Goal: Task Accomplishment & Management: Use online tool/utility

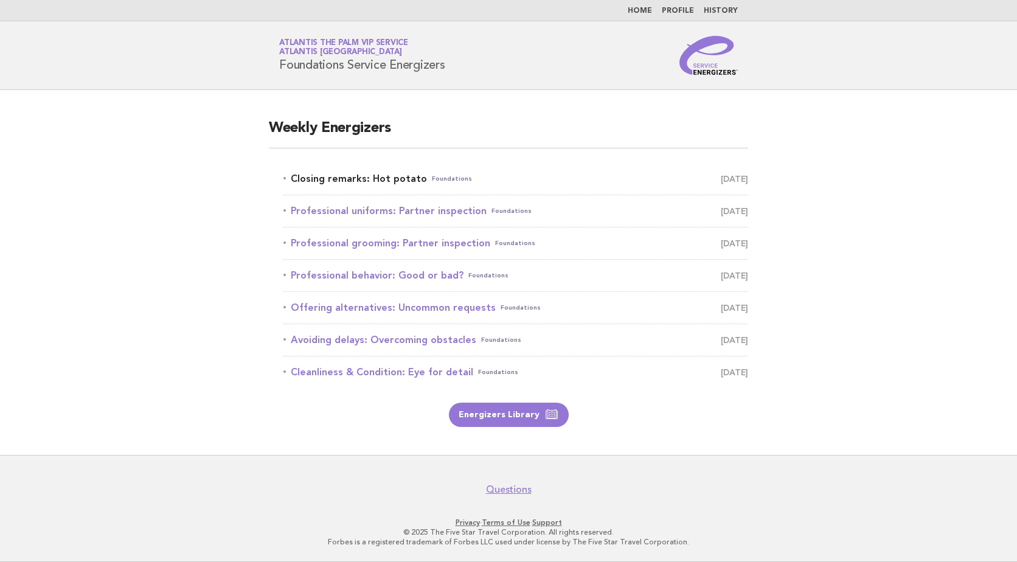
click at [377, 186] on link "Closing remarks: Hot potato Foundations September 30" at bounding box center [515, 178] width 465 height 17
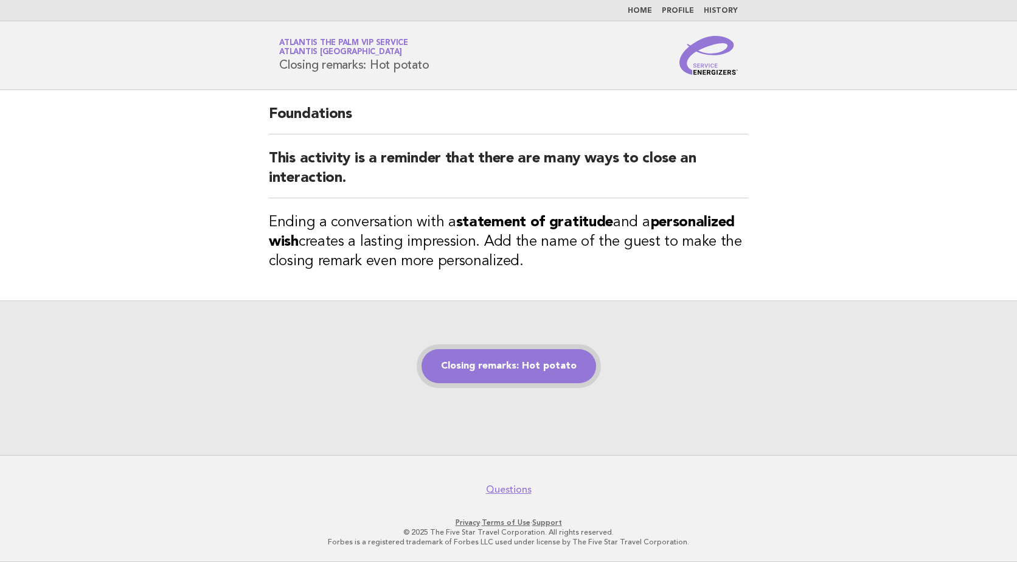
click at [491, 361] on link "Closing remarks: Hot potato" at bounding box center [509, 366] width 175 height 34
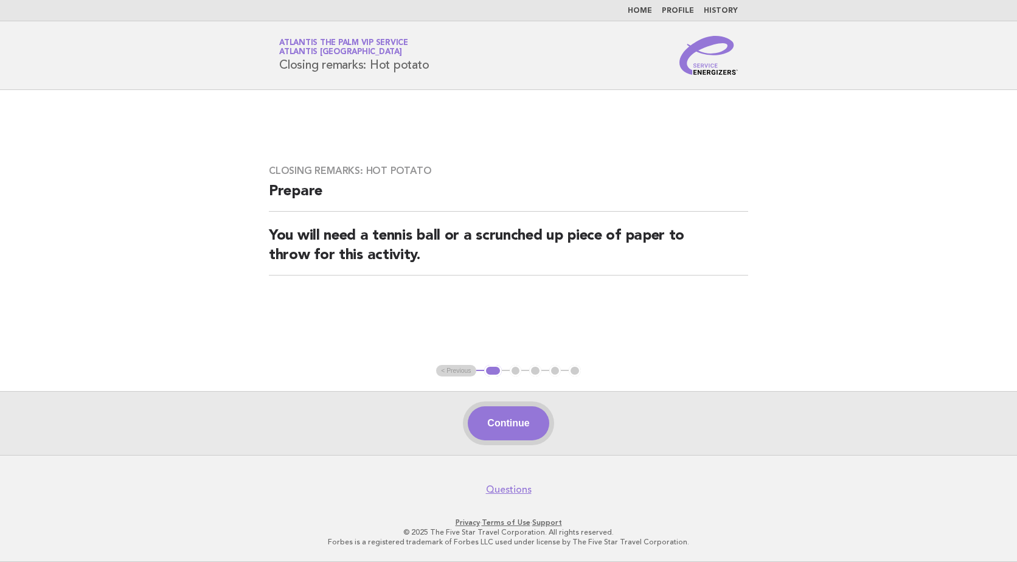
click at [534, 411] on button "Continue" at bounding box center [508, 423] width 81 height 34
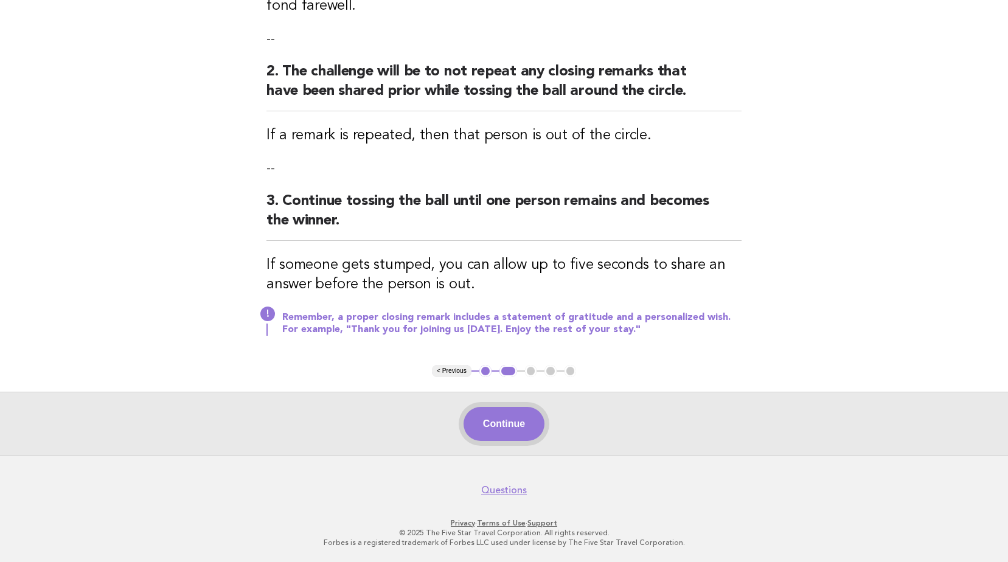
click at [493, 422] on button "Continue" at bounding box center [504, 424] width 81 height 34
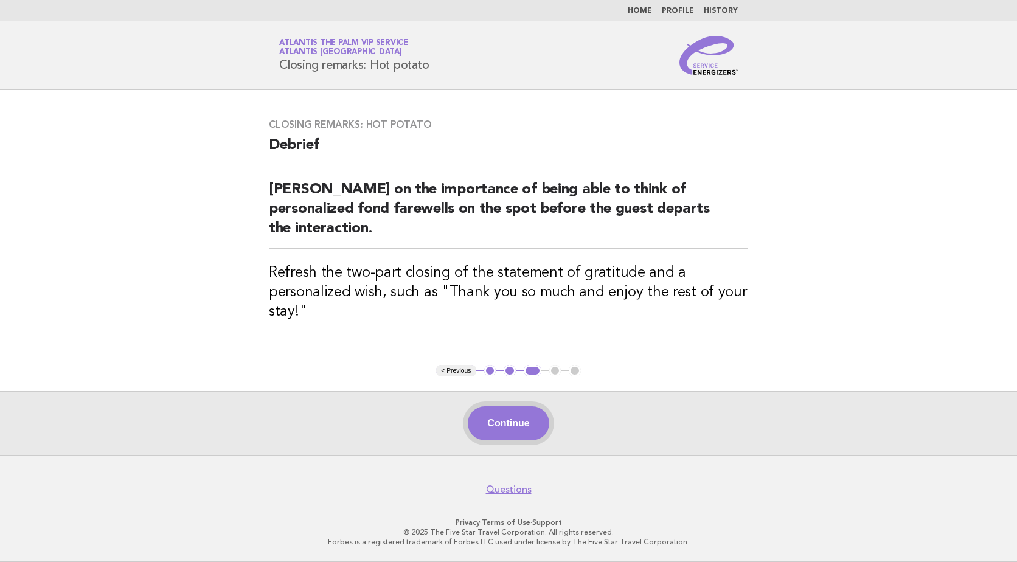
click at [507, 425] on button "Continue" at bounding box center [508, 423] width 81 height 34
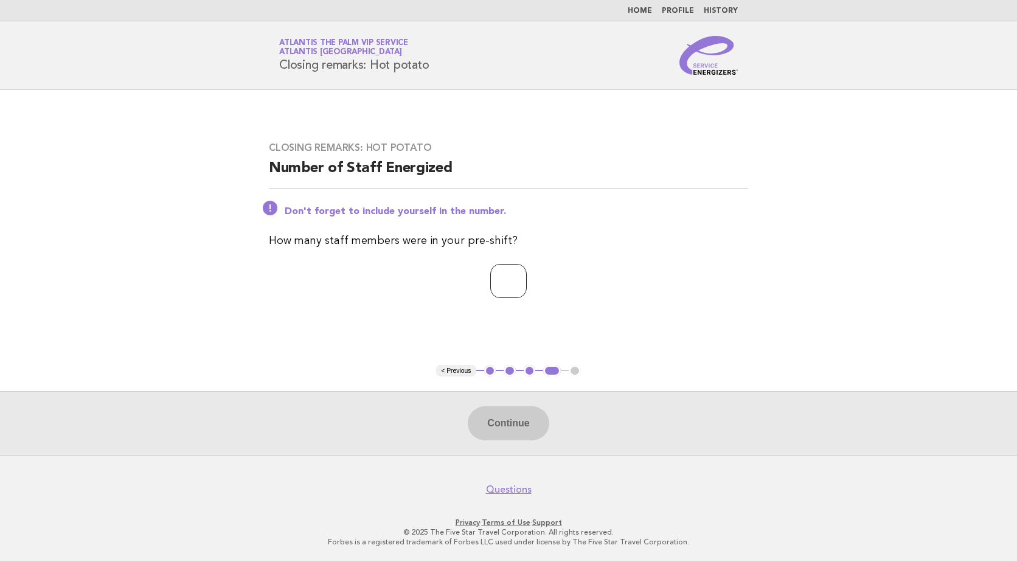
click at [490, 277] on input "number" at bounding box center [508, 281] width 36 height 34
type input "*"
click at [519, 439] on button "Continue" at bounding box center [508, 423] width 81 height 34
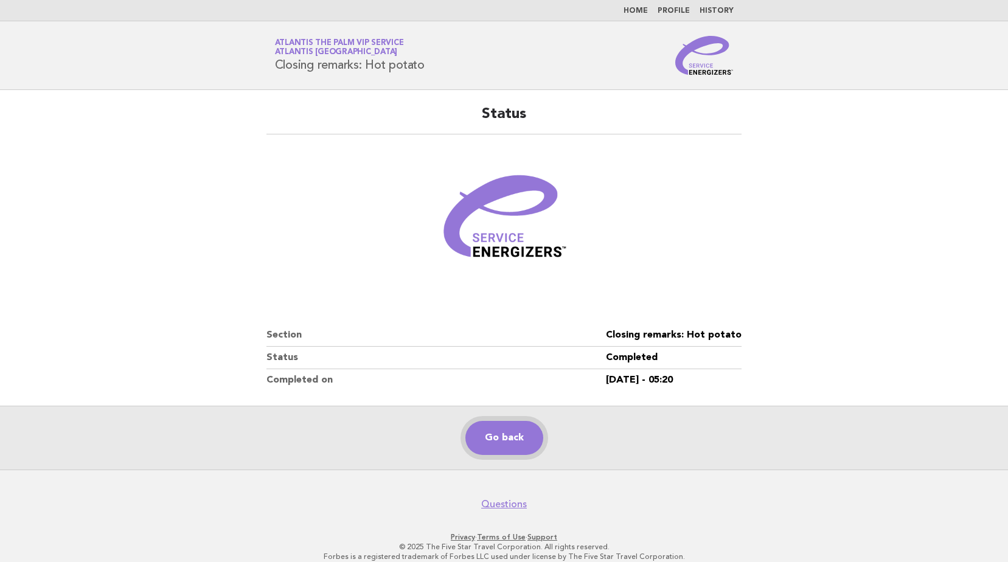
click at [532, 442] on link "Go back" at bounding box center [504, 438] width 78 height 34
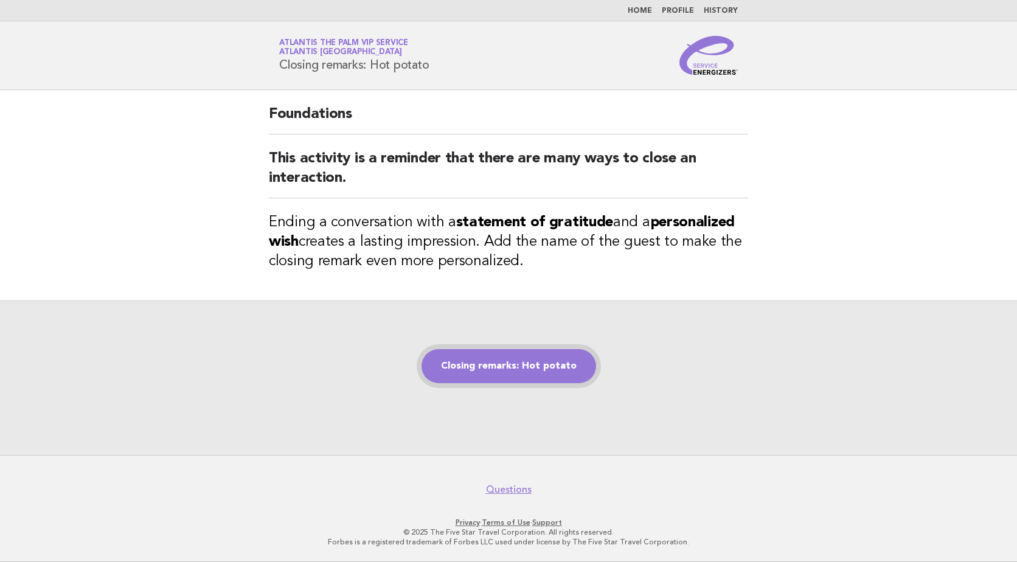
click at [491, 361] on link "Closing remarks: Hot potato" at bounding box center [509, 366] width 175 height 34
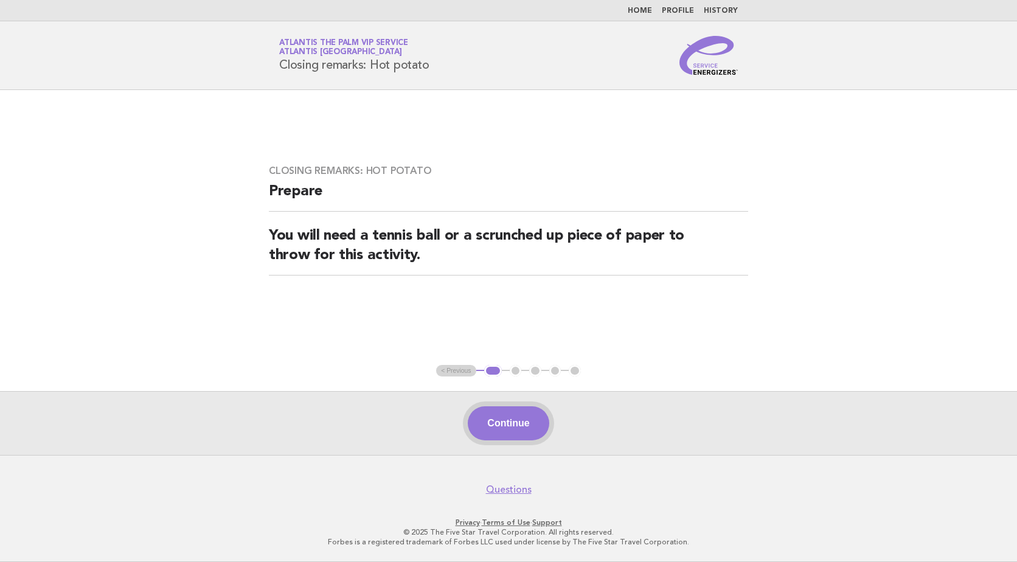
click at [507, 416] on button "Continue" at bounding box center [508, 423] width 81 height 34
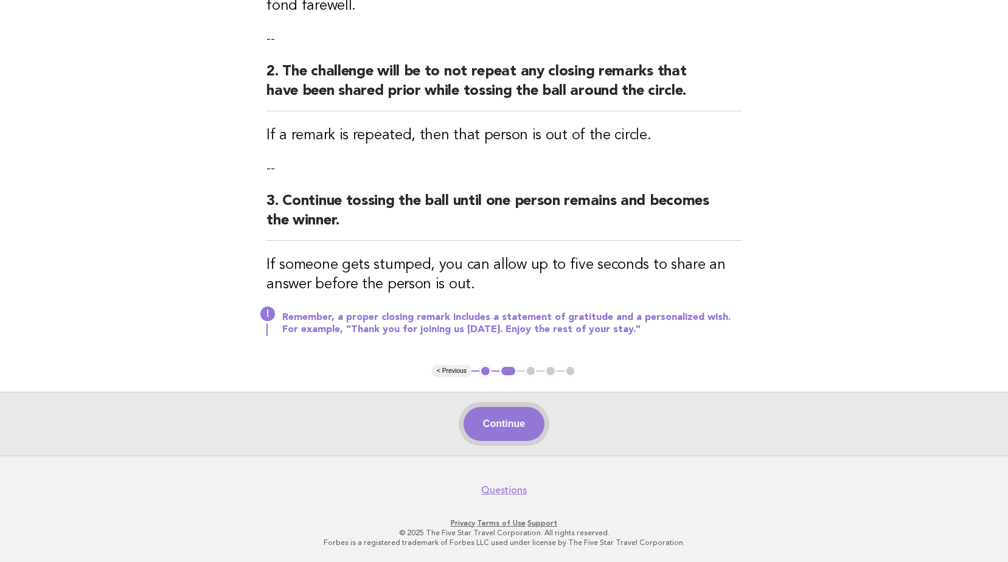
click at [506, 431] on button "Continue" at bounding box center [504, 424] width 81 height 34
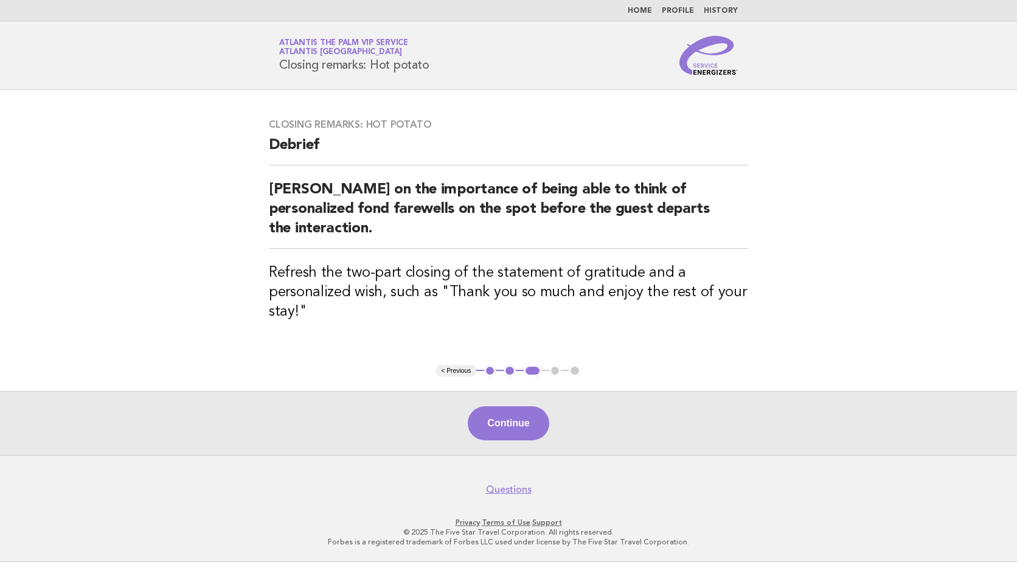
click at [506, 432] on button "Continue" at bounding box center [508, 423] width 81 height 34
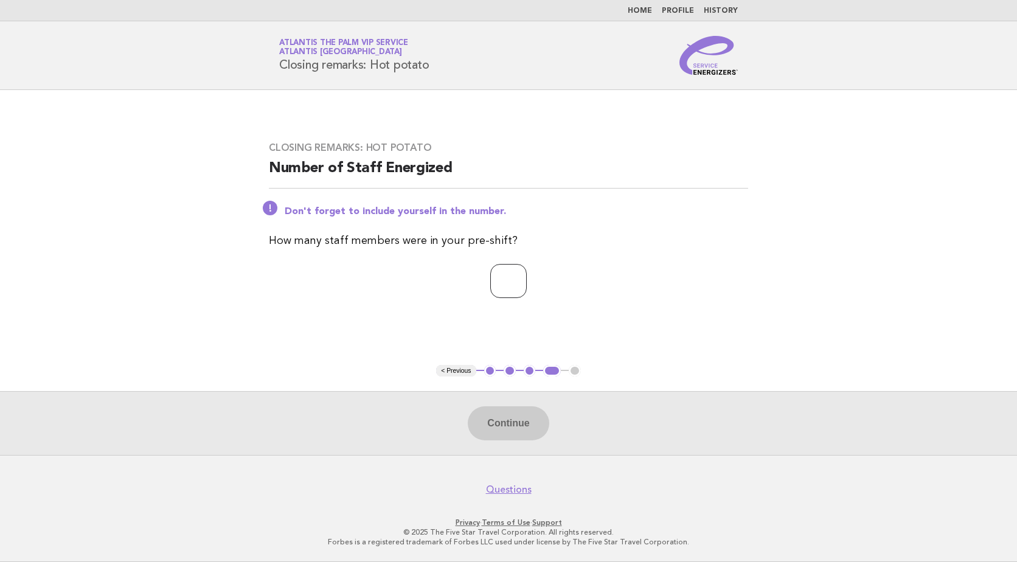
click at [494, 280] on input "number" at bounding box center [508, 281] width 36 height 34
type input "*"
click at [500, 425] on button "Continue" at bounding box center [508, 423] width 81 height 34
